Goal: Task Accomplishment & Management: Complete application form

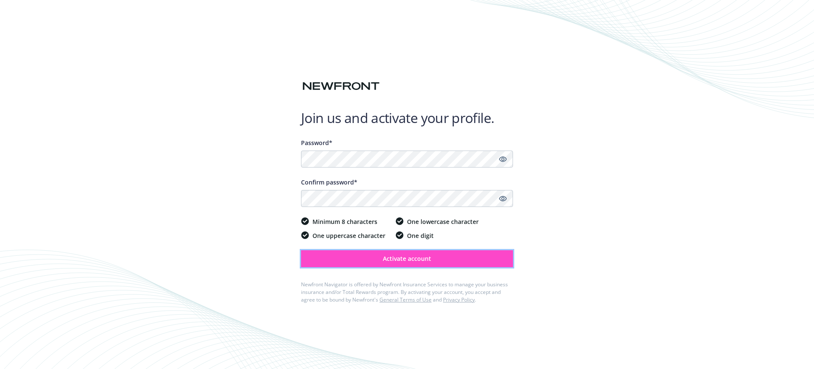
click at [383, 257] on span "Activate account" at bounding box center [407, 259] width 48 height 8
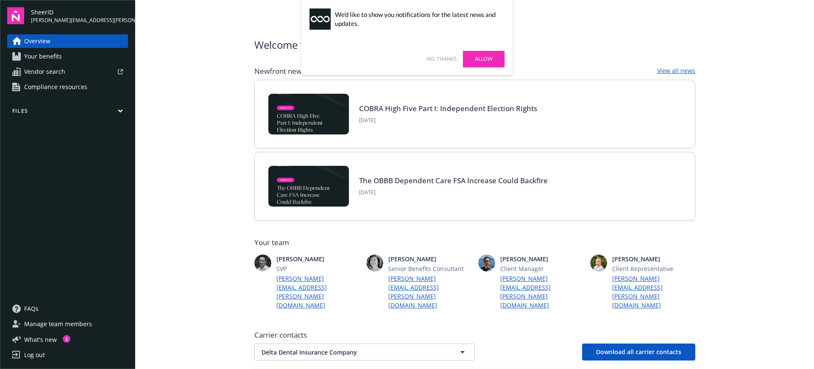
click at [436, 61] on link "No, thanks" at bounding box center [442, 59] width 30 height 8
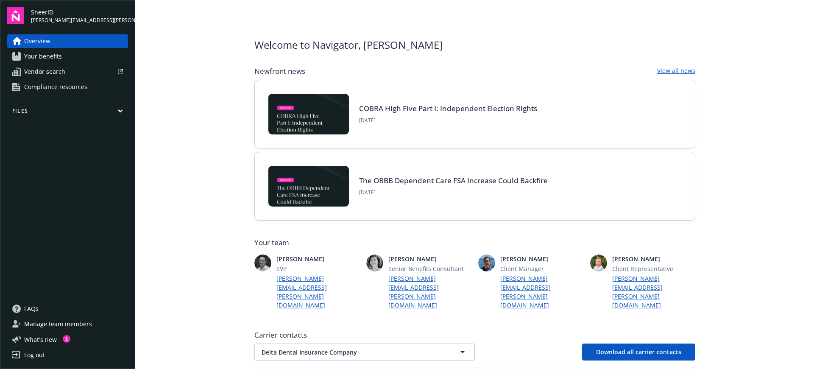
click at [74, 51] on link "Your benefits" at bounding box center [67, 57] width 121 height 14
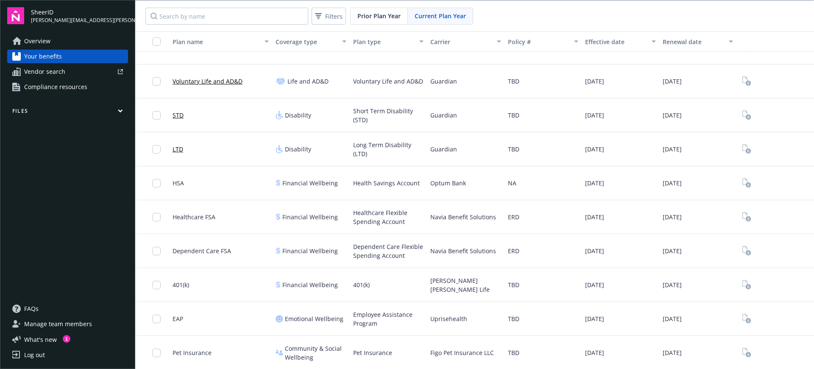
scroll to position [1, 0]
click at [83, 69] on div at bounding box center [96, 71] width 54 height 5
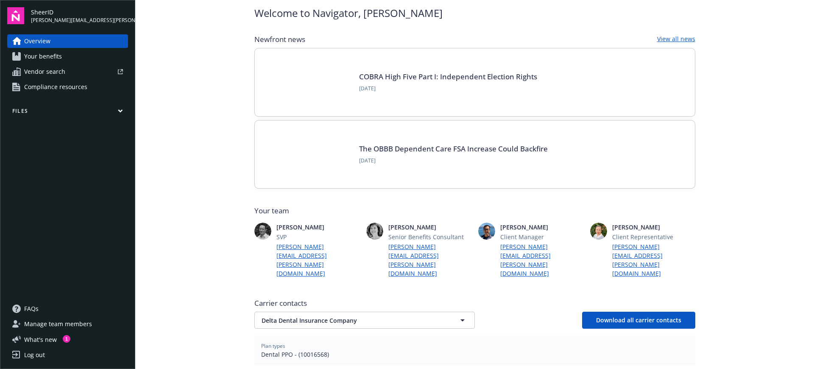
scroll to position [42, 0]
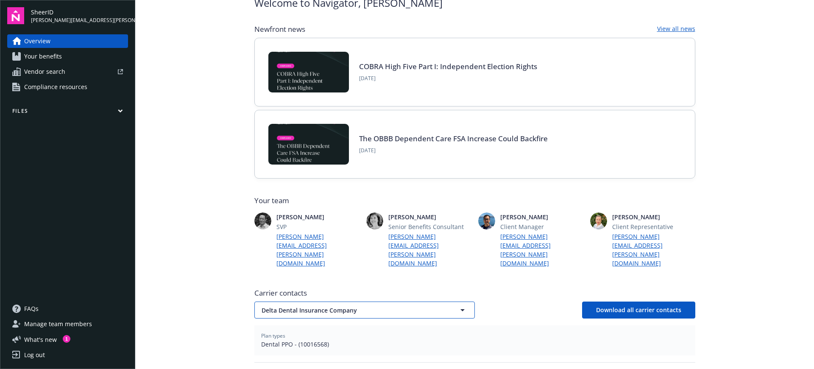
click at [280, 302] on button "Delta Dental Insurance Company" at bounding box center [365, 310] width 221 height 17
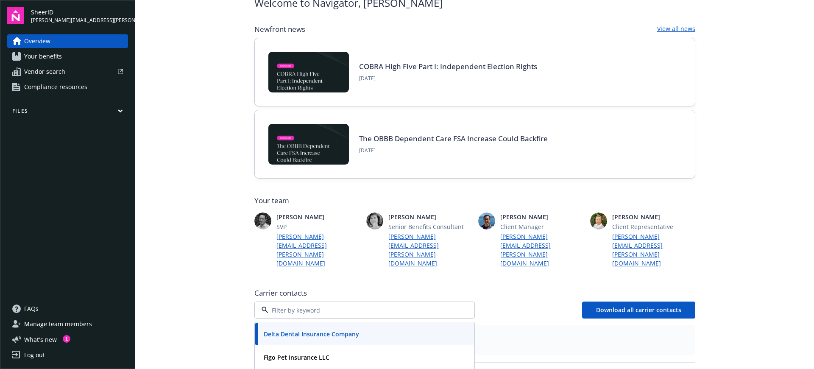
click at [206, 263] on main "Welcome to Navigator , [PERSON_NAME] Newfront news View all news COBRA High Fiv…" at bounding box center [474, 184] width 679 height 369
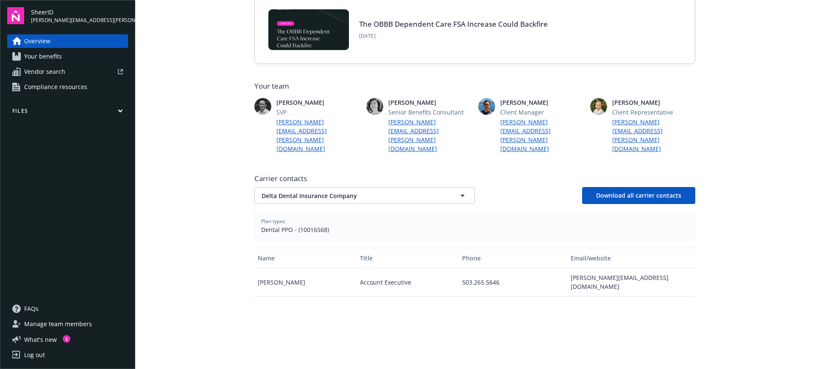
scroll to position [160, 0]
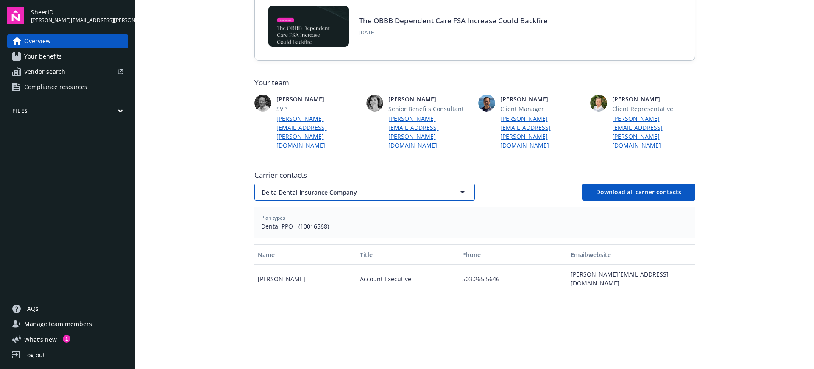
click at [307, 188] on span "Delta Dental Insurance Company" at bounding box center [350, 192] width 176 height 9
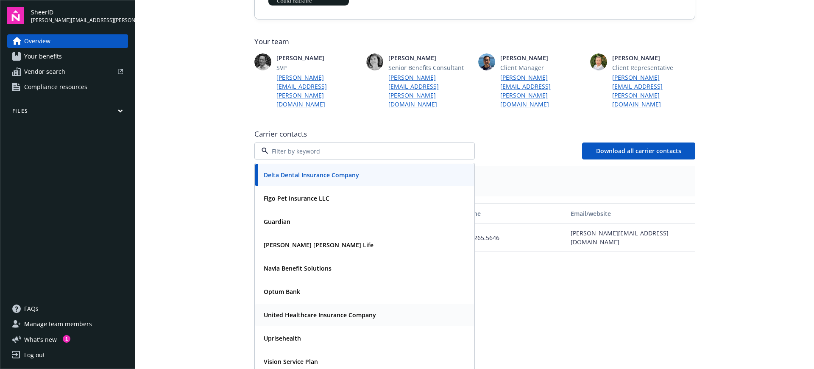
scroll to position [207, 0]
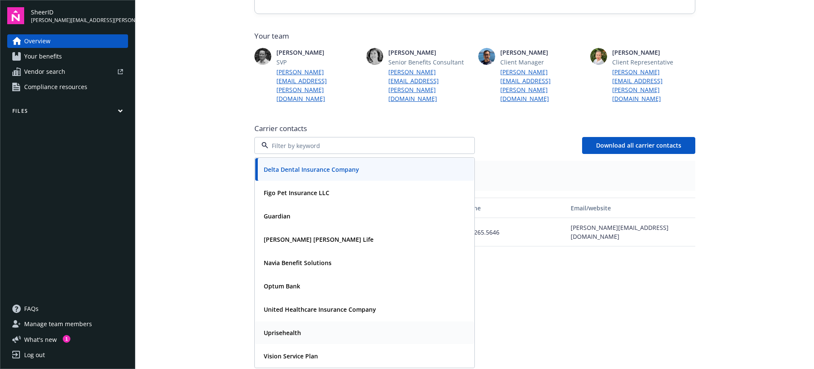
click at [305, 305] on strong "United Healthcare Insurance Company" at bounding box center [320, 309] width 112 height 8
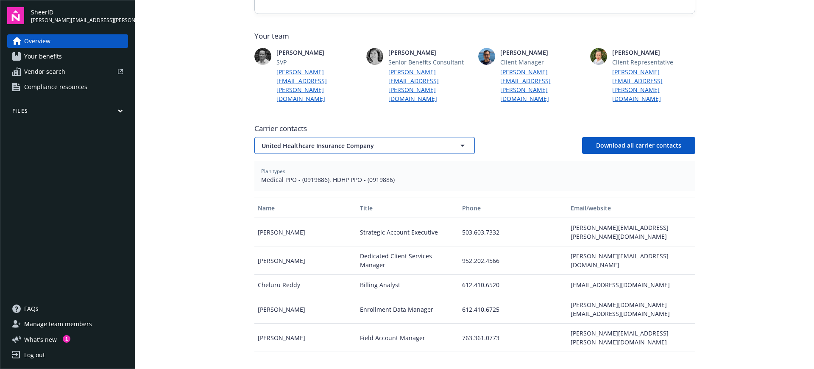
click at [311, 141] on span "United Healthcare Insurance Company" at bounding box center [350, 145] width 176 height 9
